Goal: Navigation & Orientation: Find specific page/section

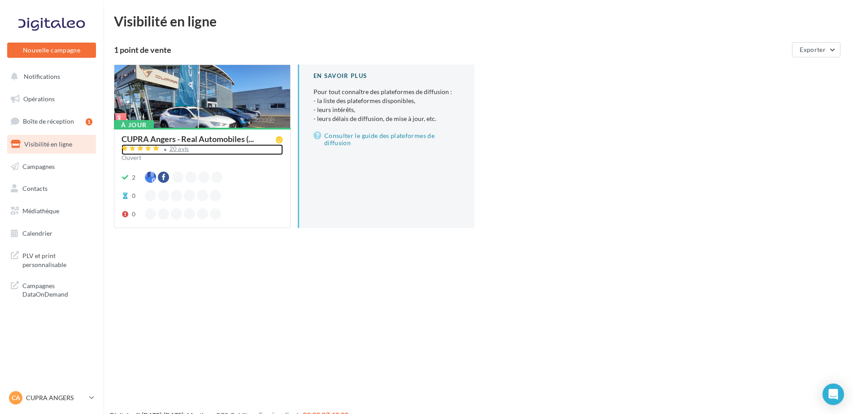
click at [177, 151] on div "20 avis" at bounding box center [179, 149] width 20 height 6
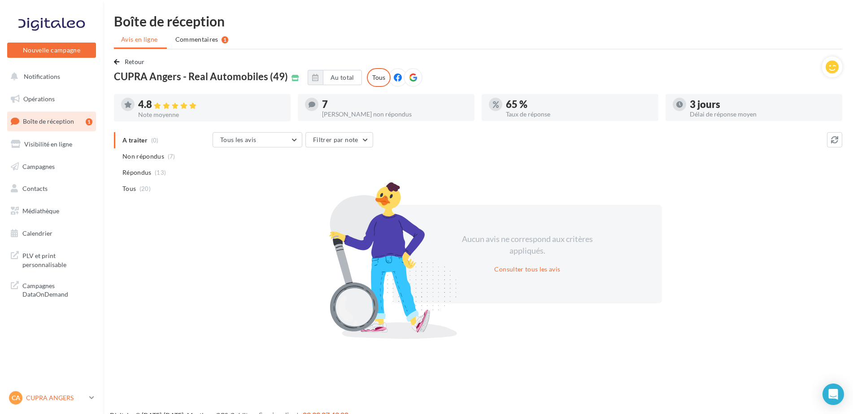
click at [53, 402] on p "CUPRA ANGERS" at bounding box center [56, 398] width 60 height 9
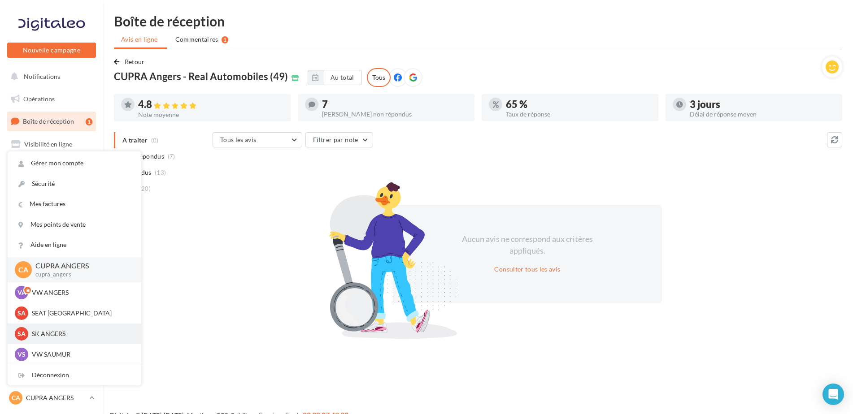
click at [57, 334] on p "SK ANGERS" at bounding box center [81, 333] width 99 height 9
